Goal: Task Accomplishment & Management: Manage account settings

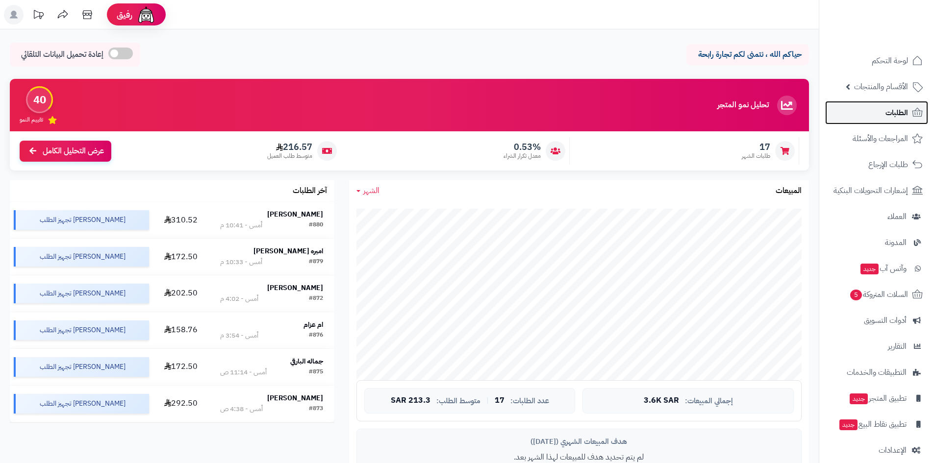
click at [870, 113] on link "الطلبات" at bounding box center [876, 113] width 103 height 24
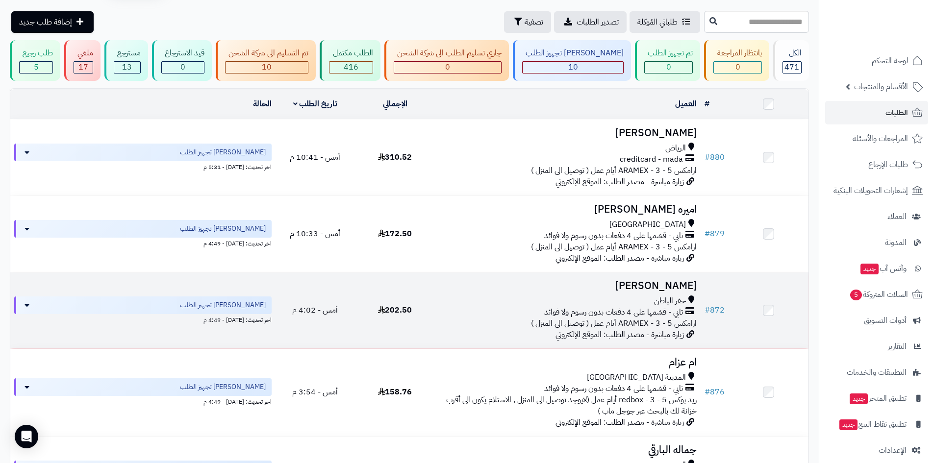
scroll to position [49, 0]
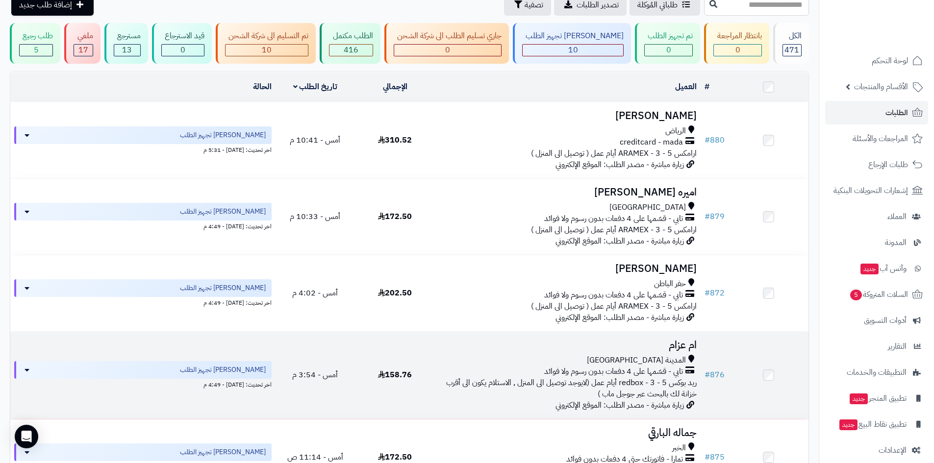
click at [668, 373] on span "تابي - قسّمها على 4 دفعات بدون رسوم ولا فوائد" at bounding box center [613, 371] width 139 height 11
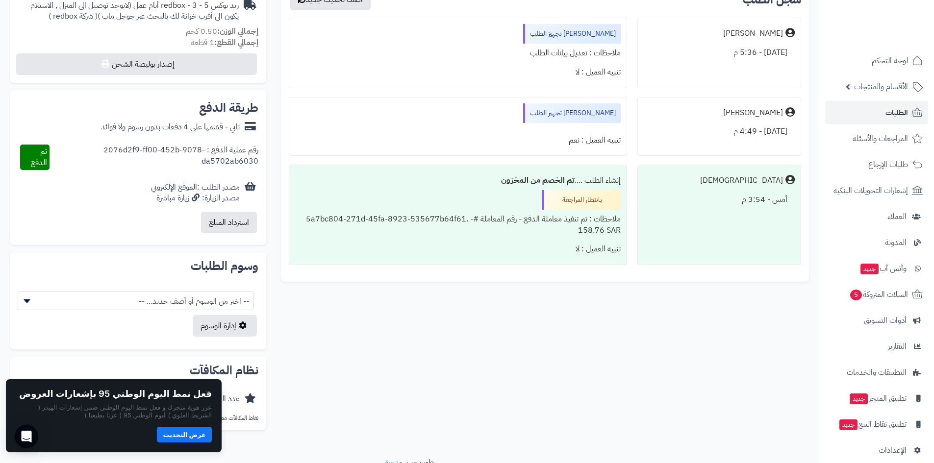
scroll to position [337, 0]
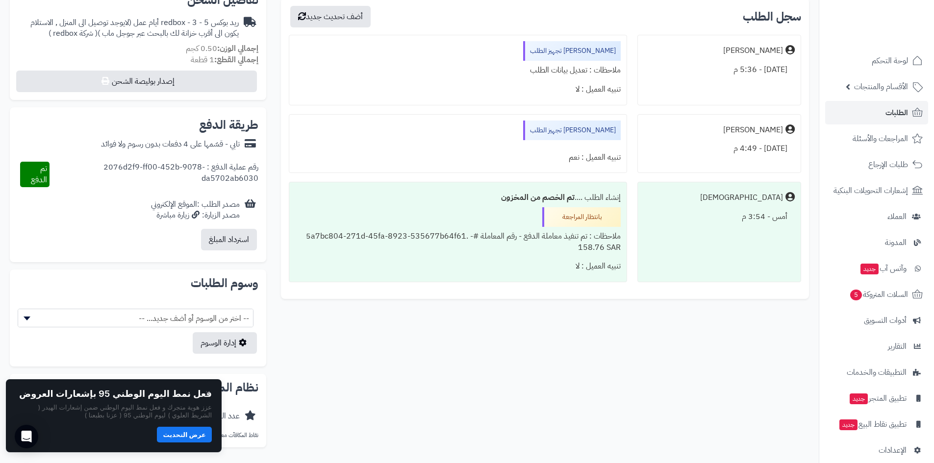
click at [192, 438] on button "عرض التحديث" at bounding box center [184, 435] width 55 height 16
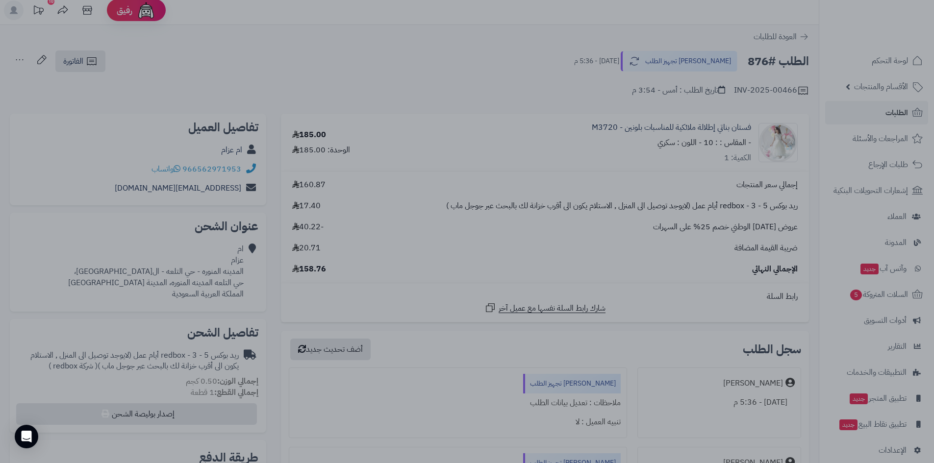
scroll to position [0, 0]
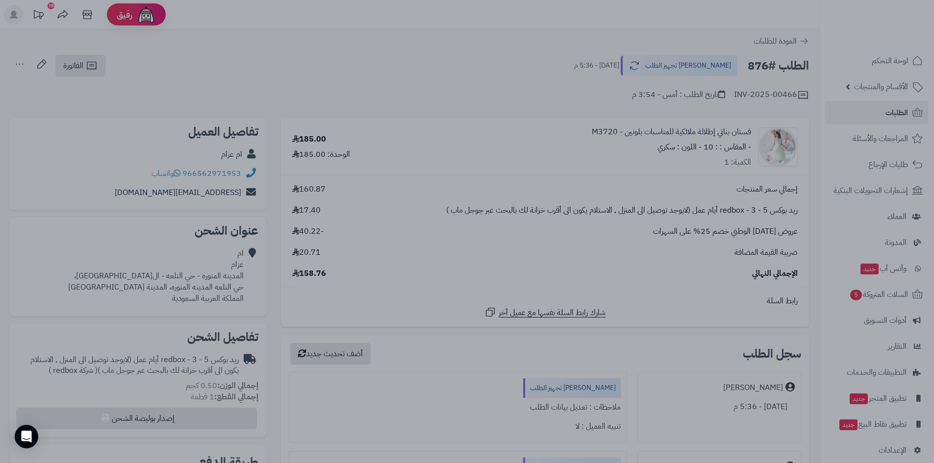
click at [686, 28] on div at bounding box center [467, 231] width 934 height 463
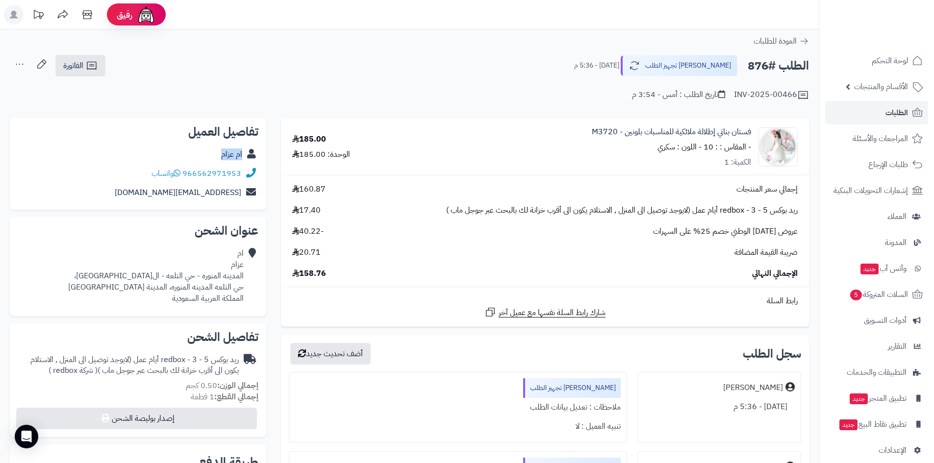
drag, startPoint x: 217, startPoint y: 150, endPoint x: 245, endPoint y: 146, distance: 27.8
click at [245, 146] on div "ام عزام" at bounding box center [138, 154] width 241 height 19
copy div "ام عزام"
drag, startPoint x: 243, startPoint y: 175, endPoint x: 236, endPoint y: 176, distance: 6.5
click at [236, 176] on div "966562971953 واتساب" at bounding box center [138, 173] width 241 height 19
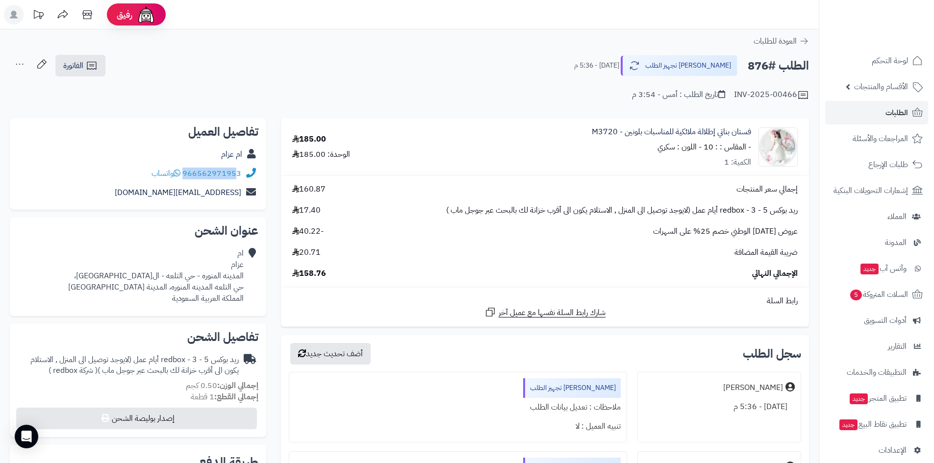
copy div "96656297195"
drag, startPoint x: 149, startPoint y: 186, endPoint x: 241, endPoint y: 195, distance: 93.1
click at [241, 195] on div "hnn2040@icloud.com" at bounding box center [138, 192] width 241 height 19
copy link "hnn2040@icloud.com"
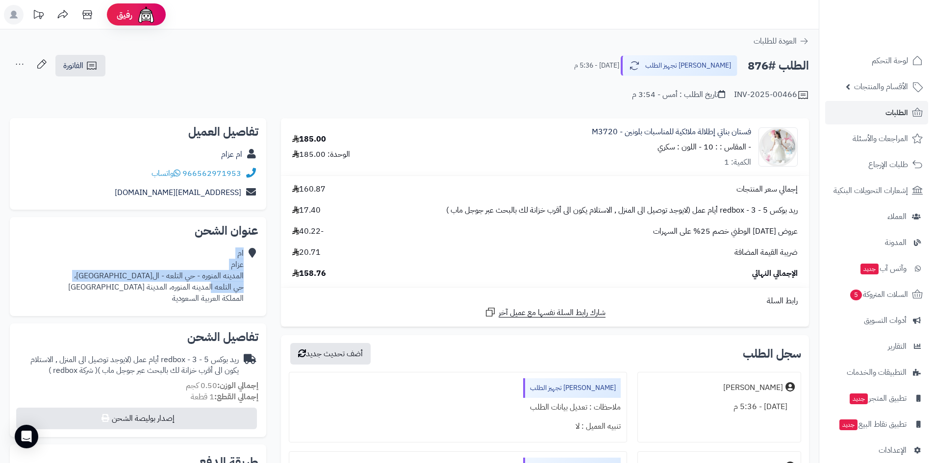
drag, startPoint x: 246, startPoint y: 272, endPoint x: 212, endPoint y: 285, distance: 36.3
click at [212, 285] on div "ام عزام المدينه المنوره - حي التلعه - المطار النازل، حي التلعه المدينه المنوره،…" at bounding box center [138, 276] width 241 height 64
click at [231, 280] on div "ام عزام المدينه المنوره - حي التلعه - المطار النازل، حي التلعه المدينه المنوره،…" at bounding box center [156, 276] width 176 height 56
drag, startPoint x: 244, startPoint y: 274, endPoint x: 127, endPoint y: 274, distance: 117.2
click at [127, 274] on div "ام عزام المدينه المنوره - حي التلعه - المطار النازل، حي التلعه المدينه المنوره،…" at bounding box center [138, 276] width 241 height 64
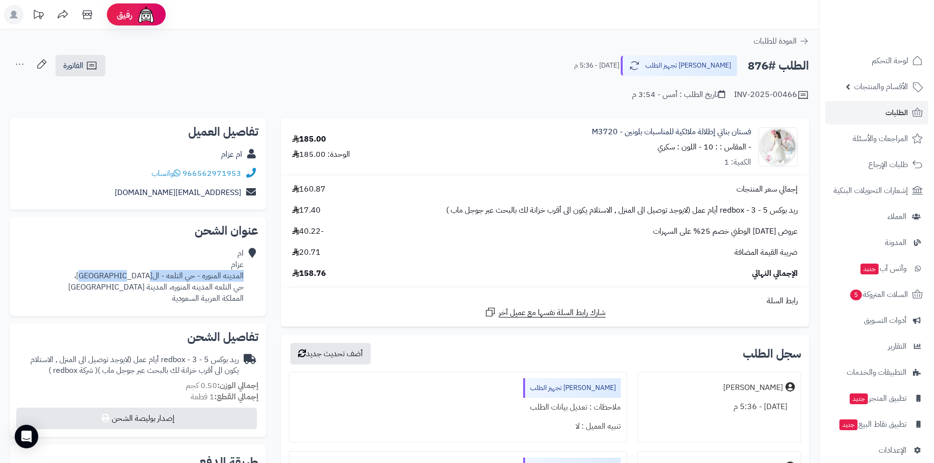
copy div "المدينه المنوره - حي التلعه - المطار النازل"
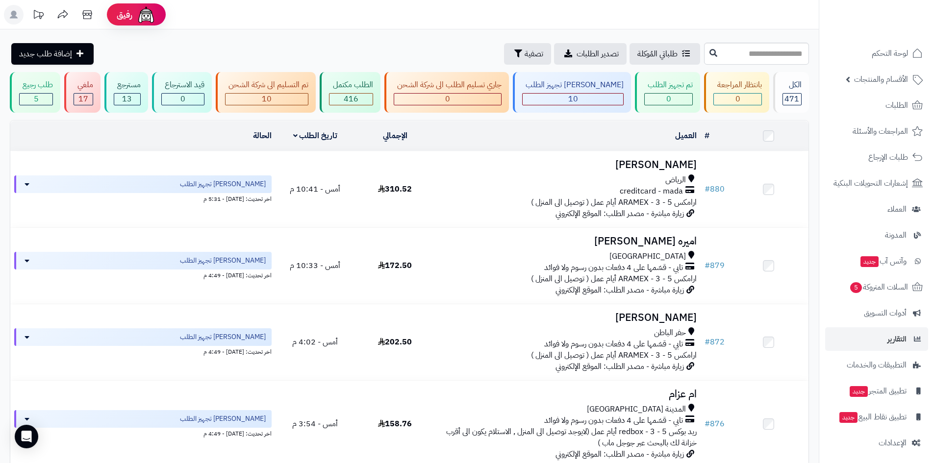
scroll to position [11, 0]
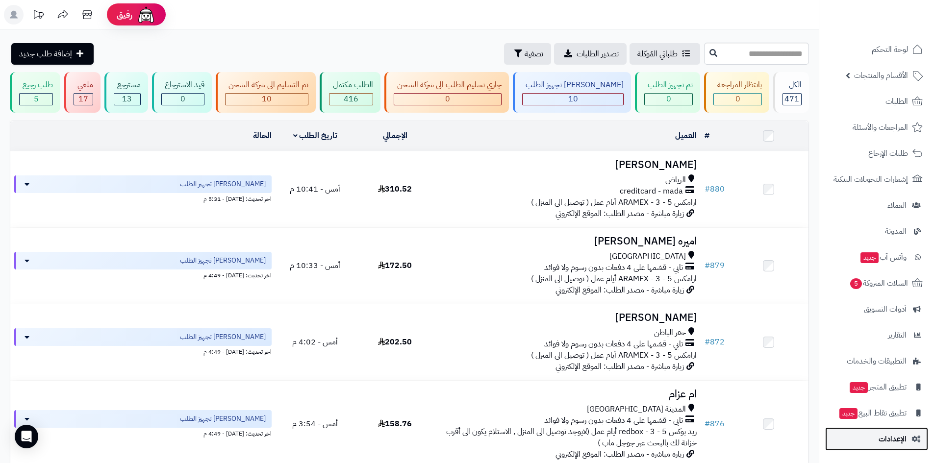
click at [893, 445] on span "الإعدادات" at bounding box center [893, 440] width 28 height 14
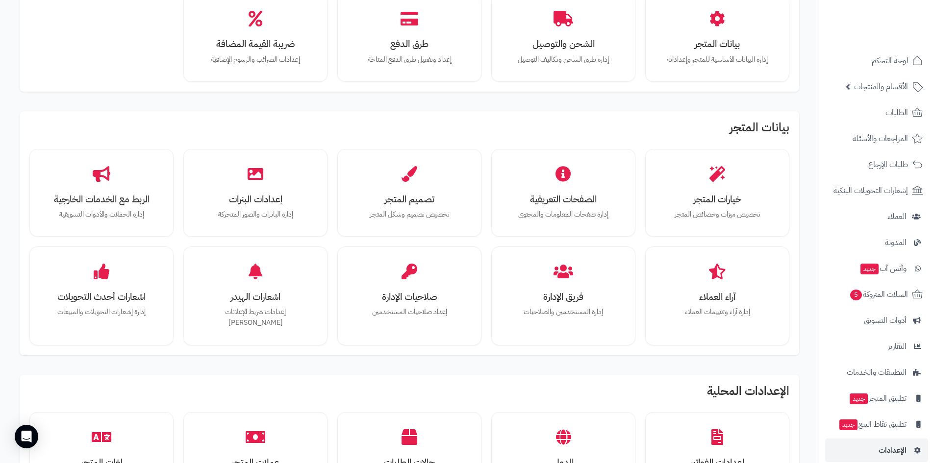
scroll to position [98, 0]
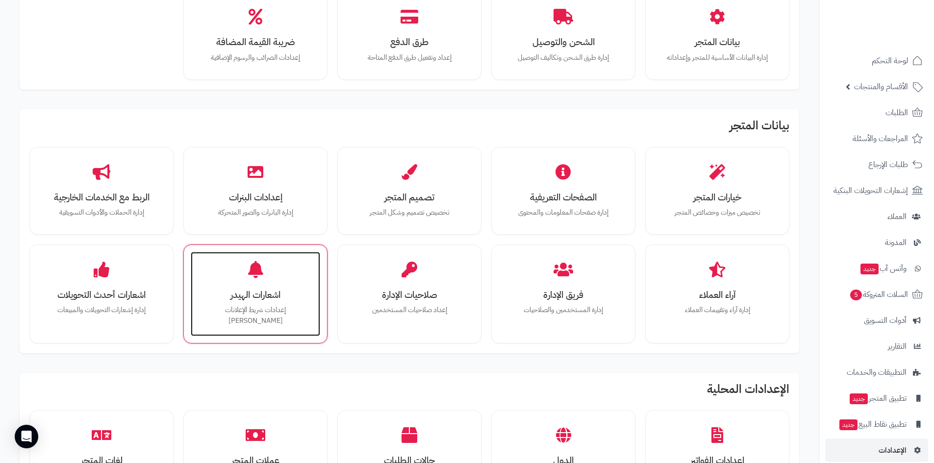
click at [279, 293] on h3 "اشعارات الهيدر" at bounding box center [256, 295] width 110 height 10
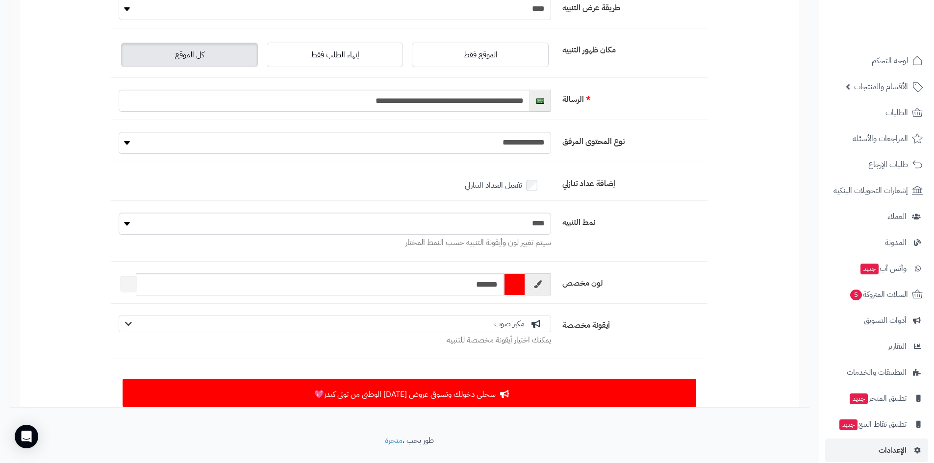
scroll to position [145, 0]
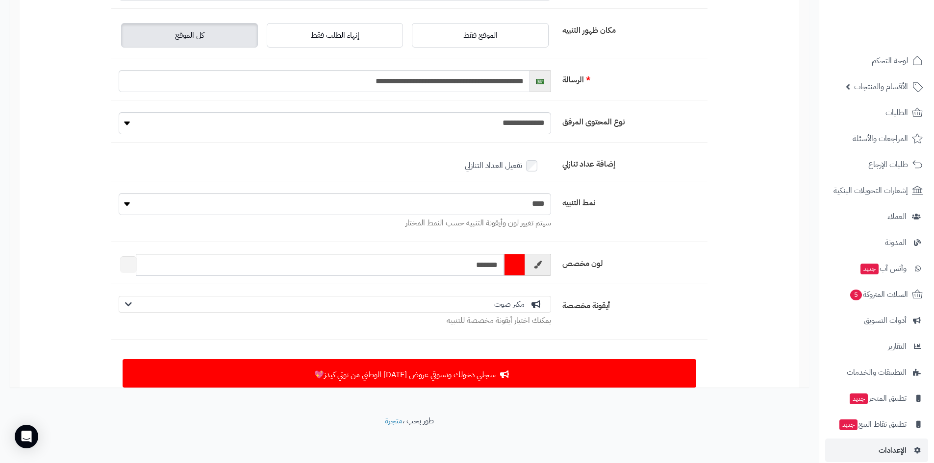
click at [483, 301] on span "مكبر صوت" at bounding box center [329, 304] width 390 height 11
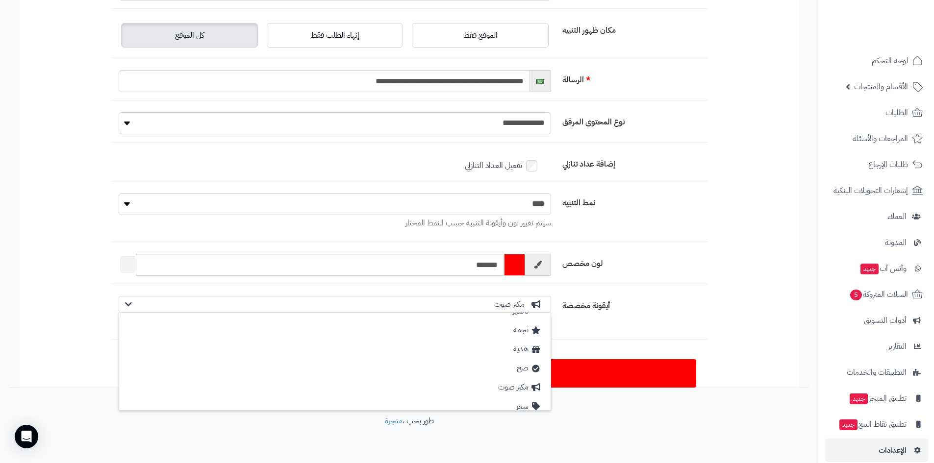
scroll to position [98, 0]
click at [474, 325] on div "صح" at bounding box center [335, 319] width 432 height 19
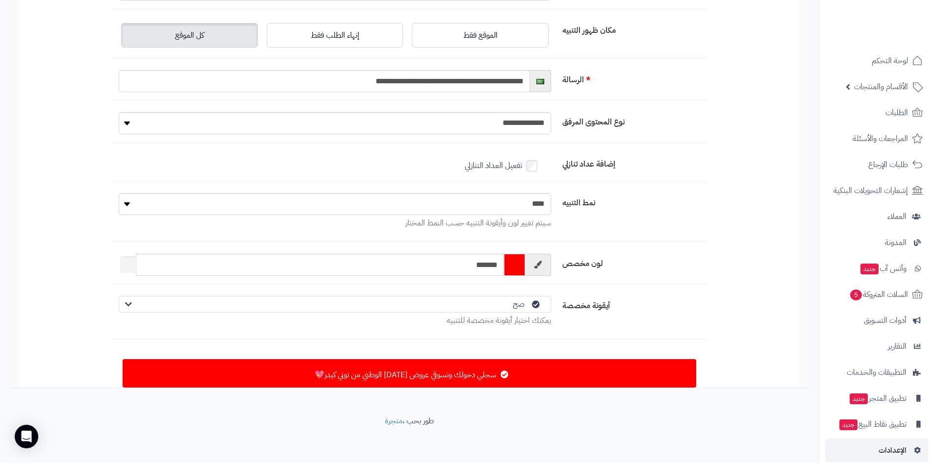
click at [476, 302] on span "صح" at bounding box center [329, 304] width 390 height 11
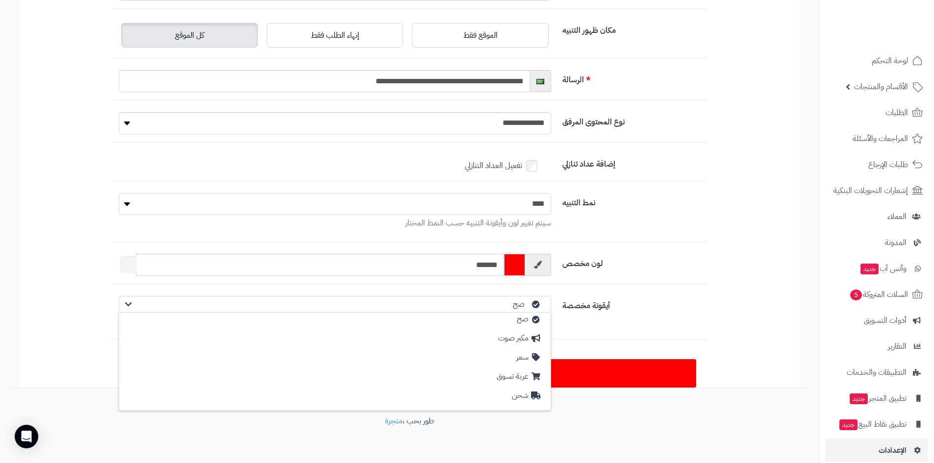
click at [474, 206] on select "**********" at bounding box center [335, 204] width 433 height 22
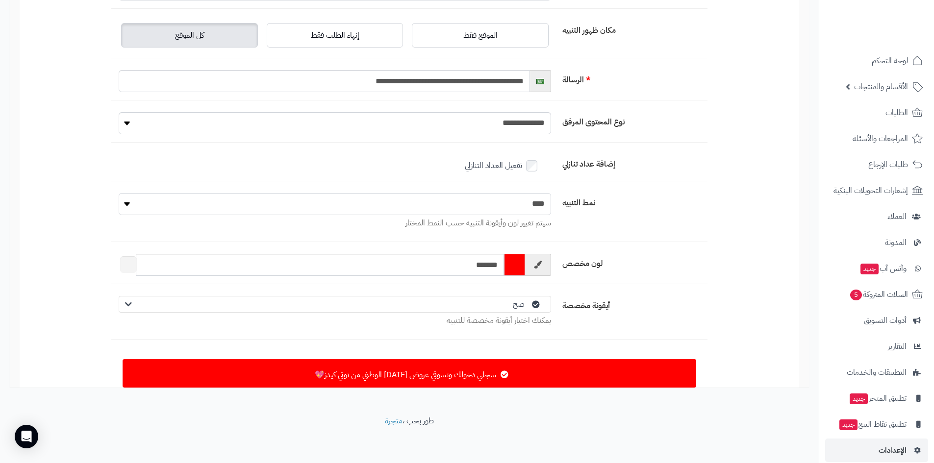
select select "*"
click at [119, 215] on select "**********" at bounding box center [335, 204] width 433 height 22
type input "**********"
select select "****"
select select "*******"
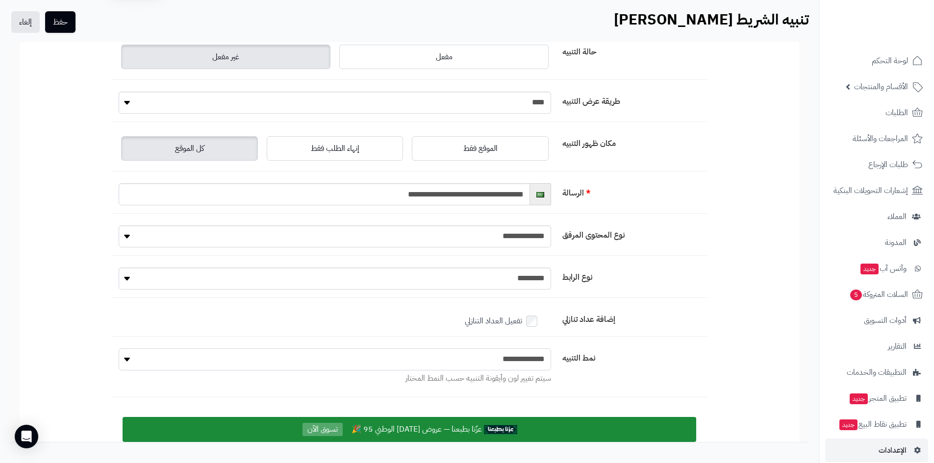
scroll to position [49, 0]
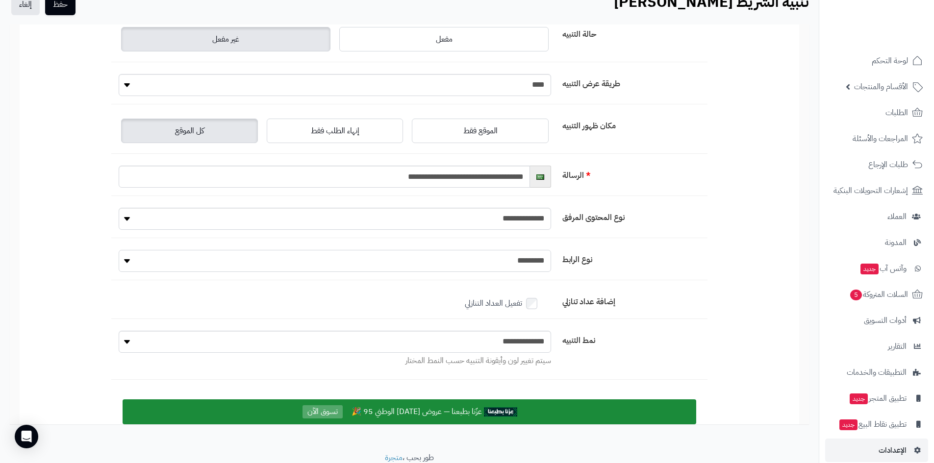
click at [423, 265] on select "**********" at bounding box center [335, 261] width 433 height 22
click at [119, 250] on select "**********" at bounding box center [335, 261] width 433 height 22
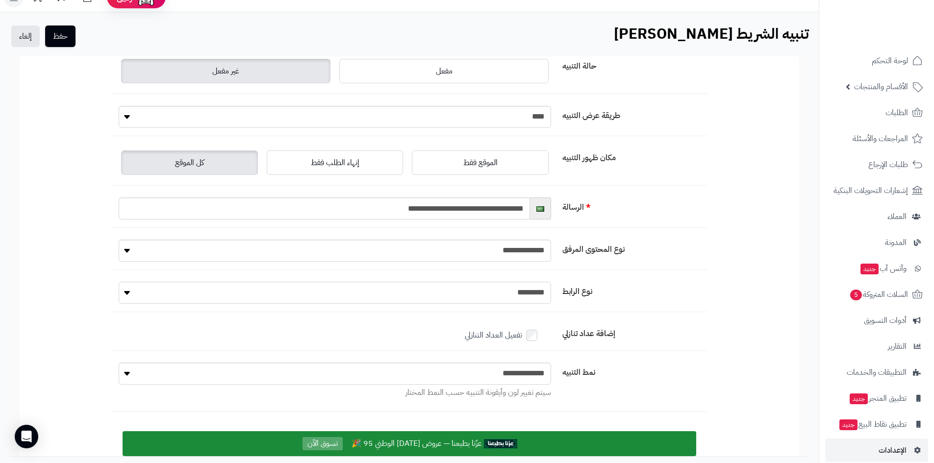
scroll to position [0, 0]
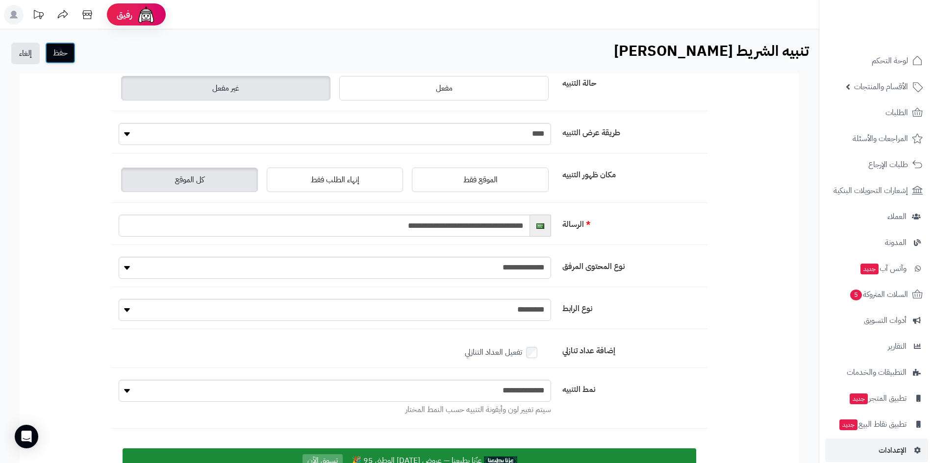
click at [66, 50] on button "حفظ" at bounding box center [60, 53] width 30 height 22
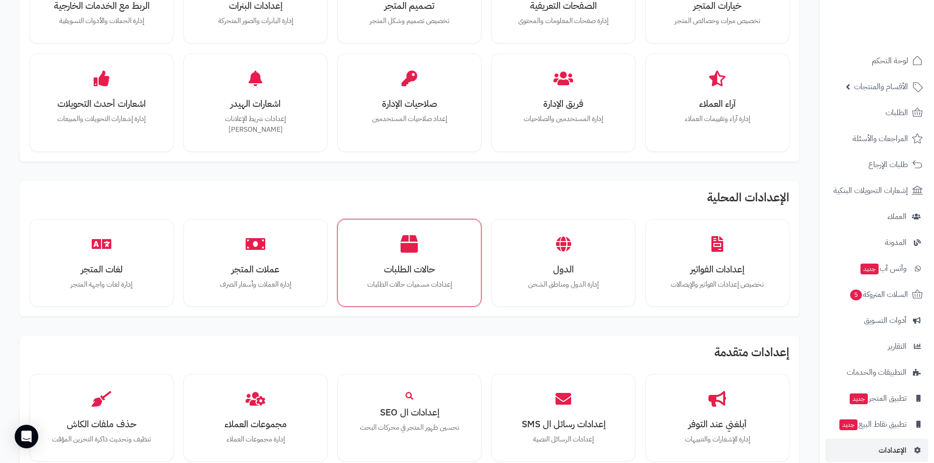
scroll to position [293, 0]
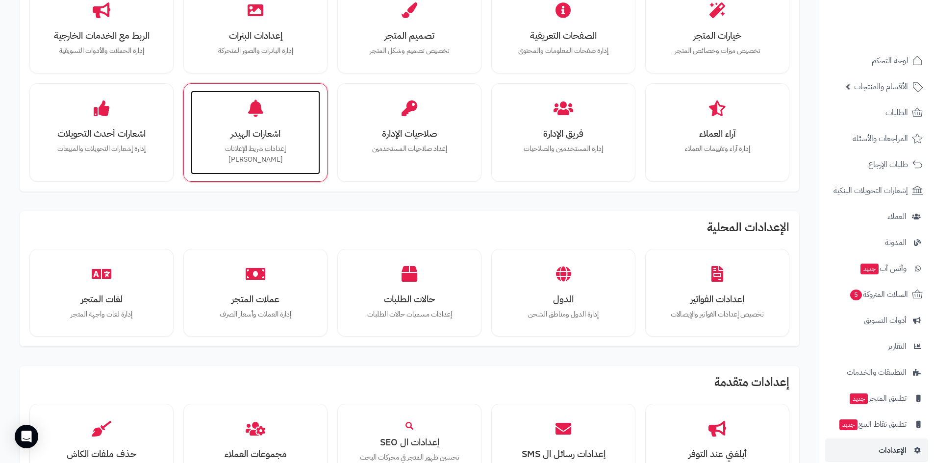
drag, startPoint x: 158, startPoint y: 153, endPoint x: 239, endPoint y: 134, distance: 83.2
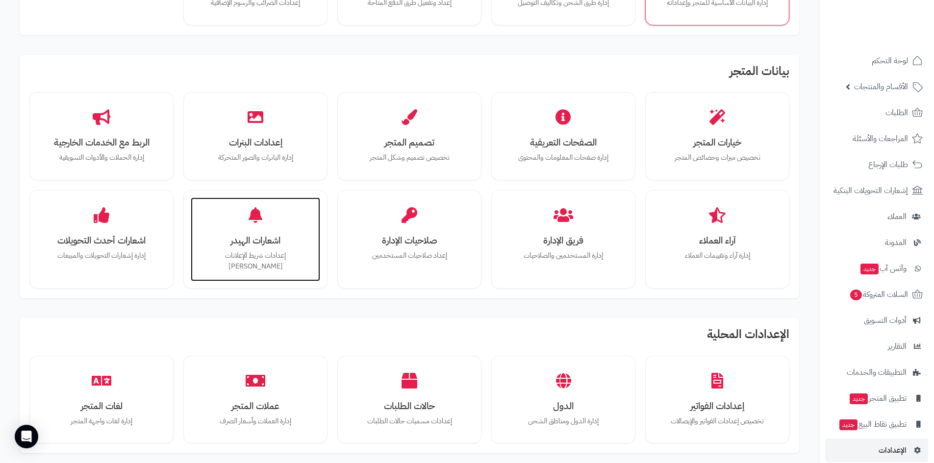
scroll to position [146, 0]
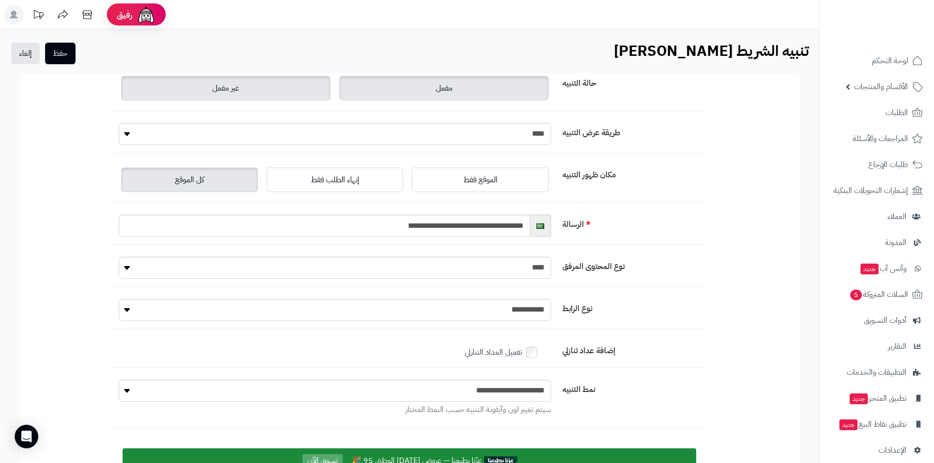
click at [386, 83] on label "مفعل" at bounding box center [443, 88] width 209 height 25
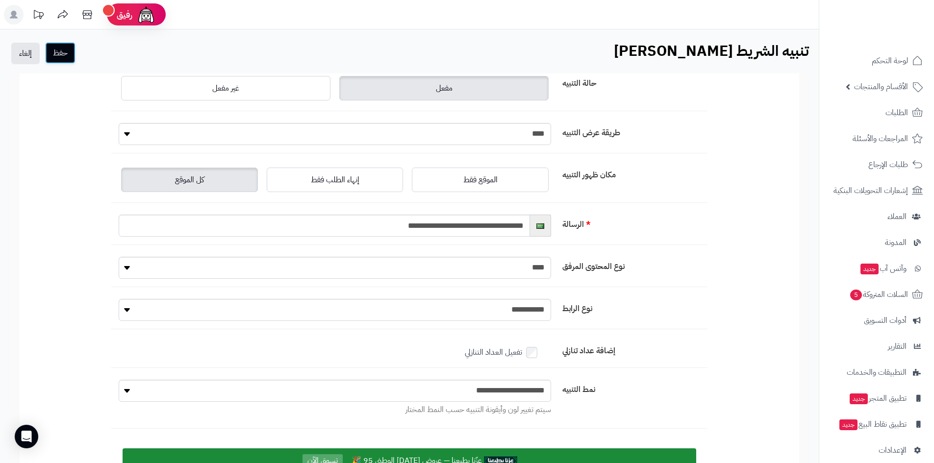
click at [64, 56] on button "حفظ" at bounding box center [60, 53] width 30 height 22
